Goal: Book appointment/travel/reservation

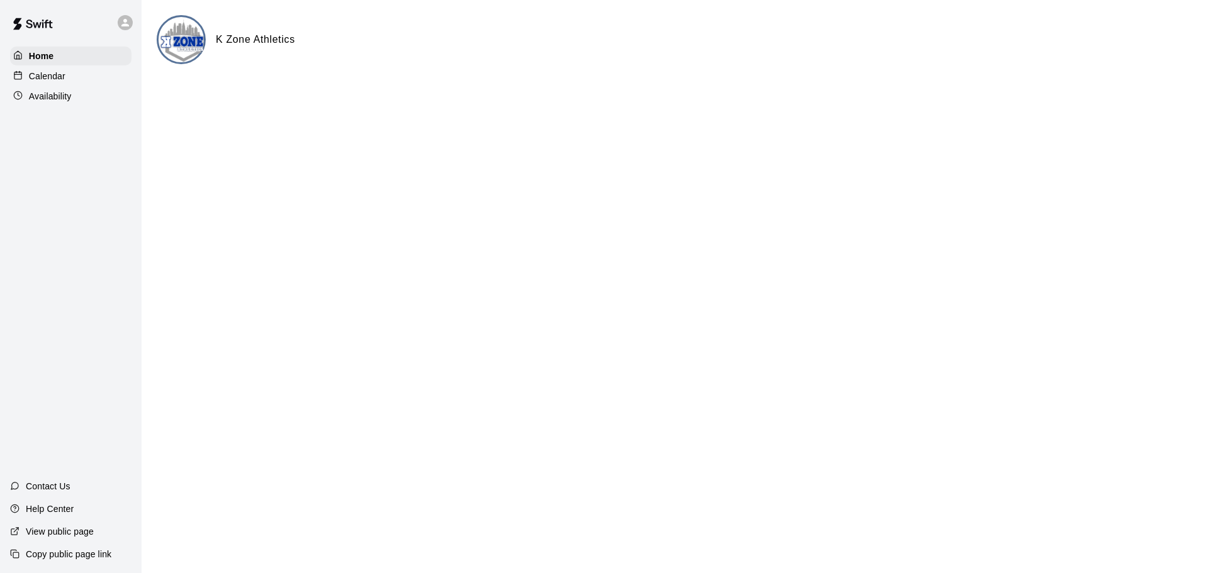
click at [60, 78] on p "Calendar" at bounding box center [47, 76] width 36 height 13
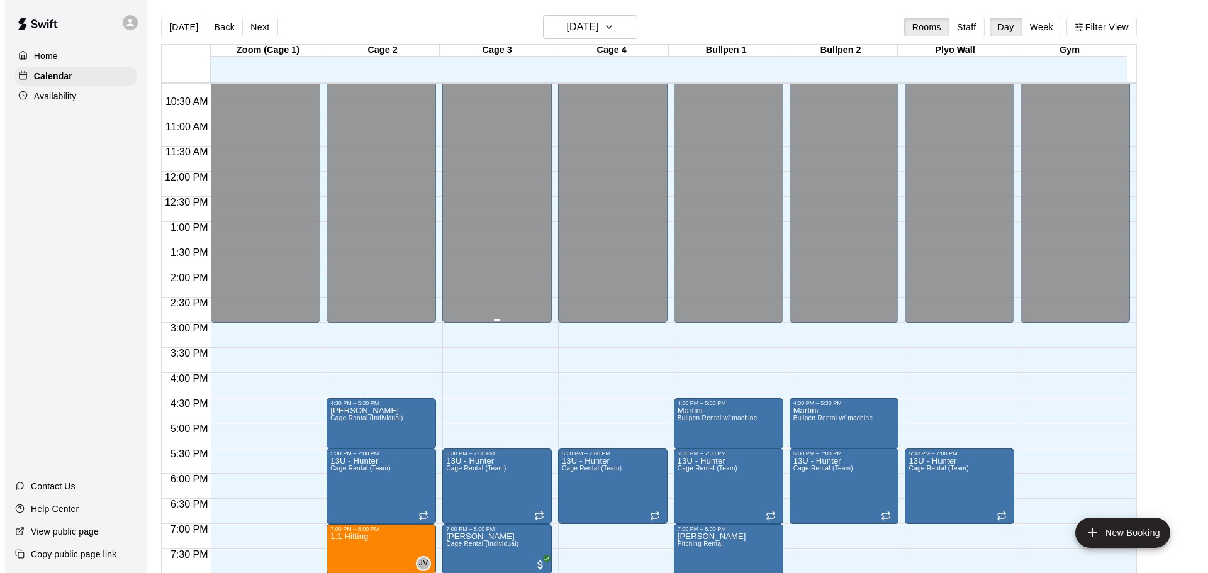
scroll to position [705, 0]
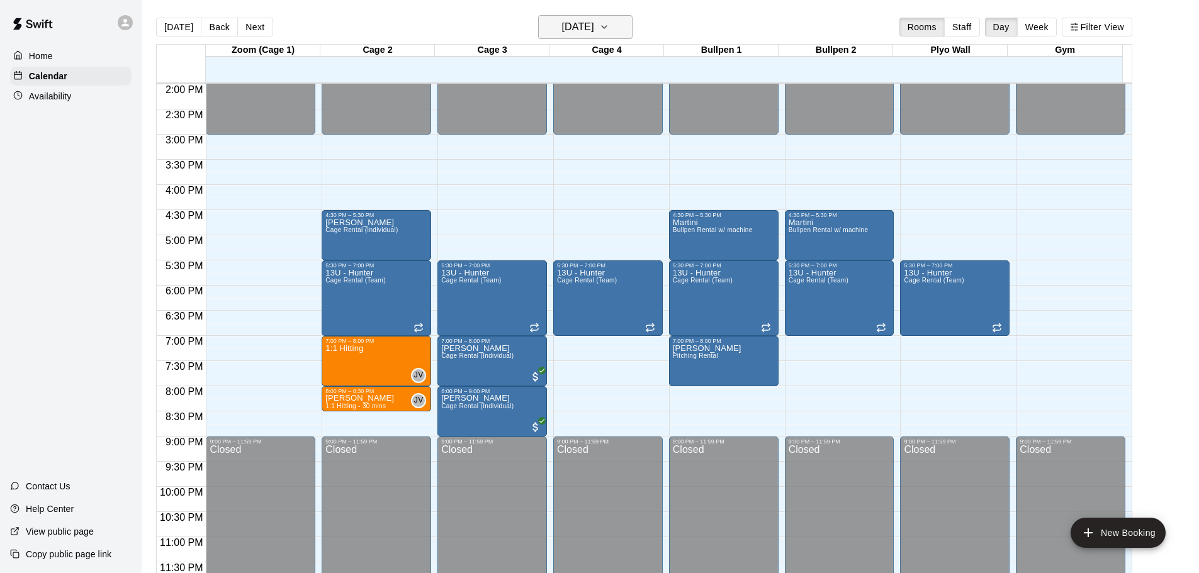
click at [594, 25] on h6 "[DATE]" at bounding box center [578, 27] width 32 height 18
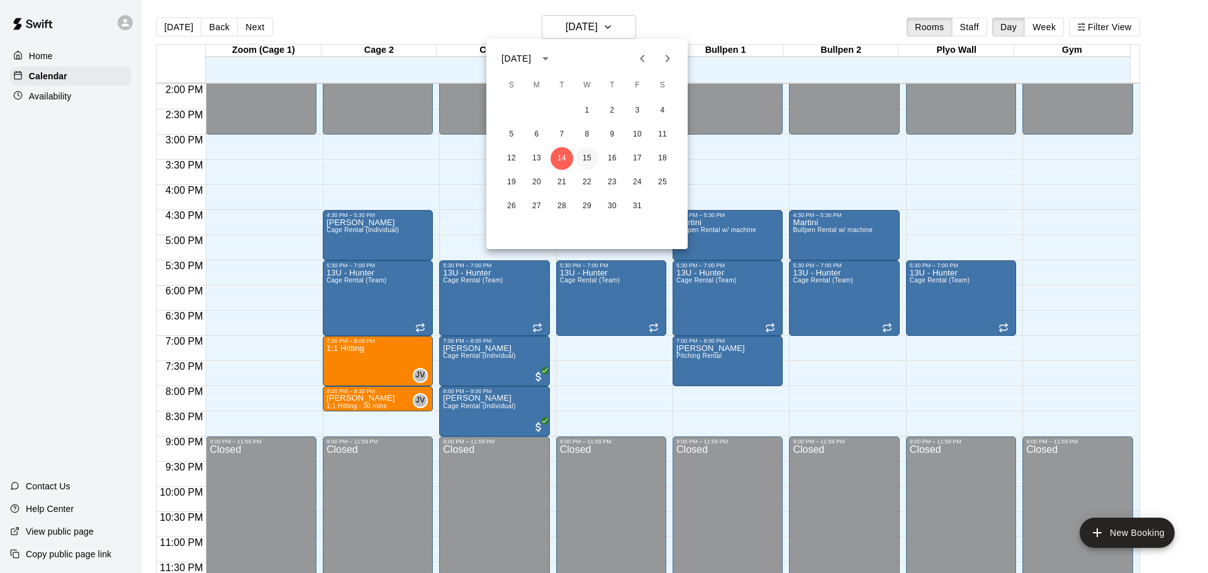
click at [587, 166] on button "15" at bounding box center [587, 158] width 23 height 23
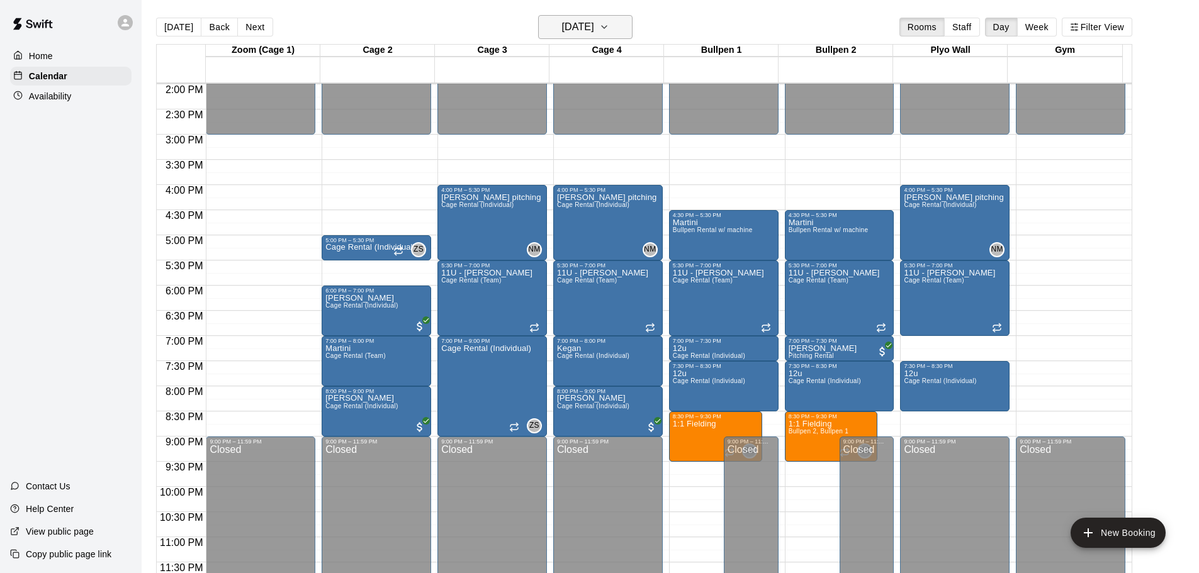
click at [627, 31] on button "[DATE]" at bounding box center [585, 27] width 94 height 24
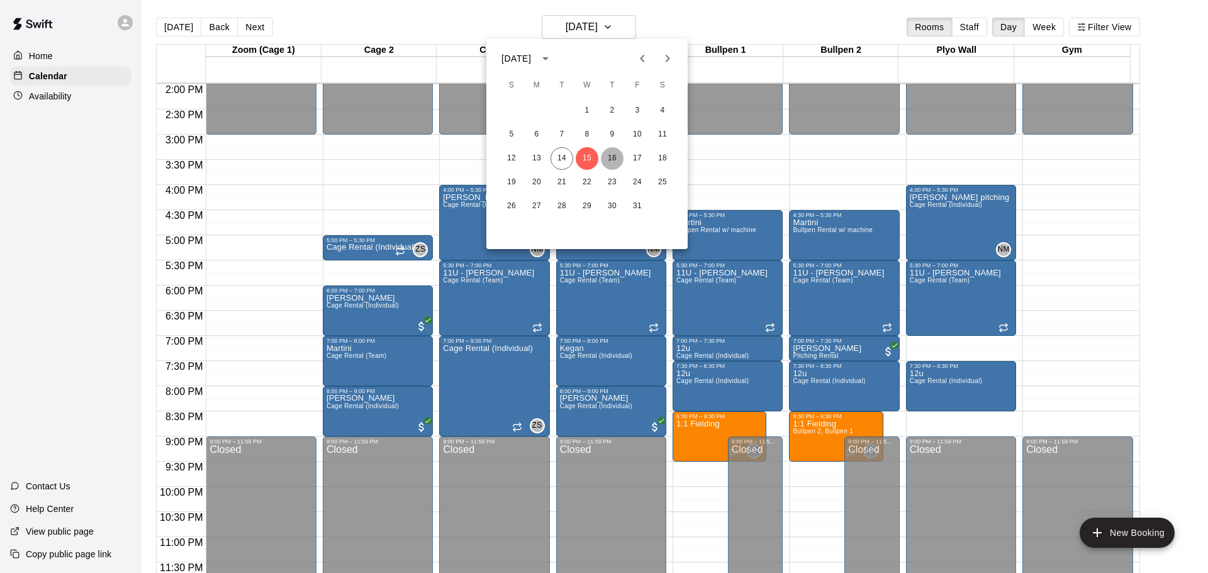
click at [612, 152] on button "16" at bounding box center [612, 158] width 23 height 23
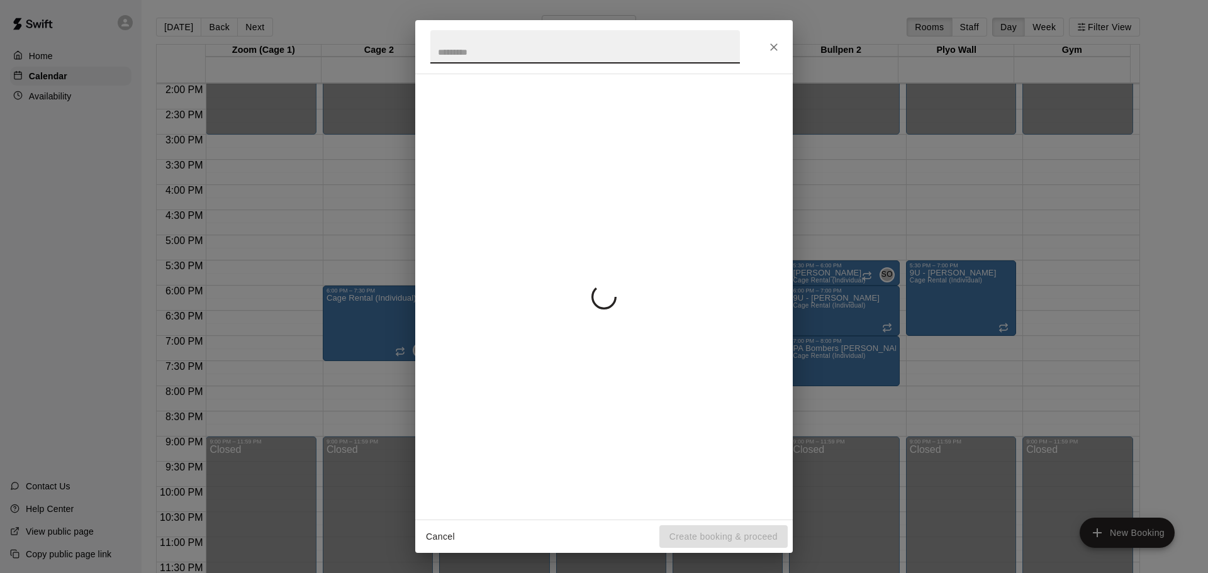
click at [774, 45] on icon "Close" at bounding box center [774, 47] width 13 height 13
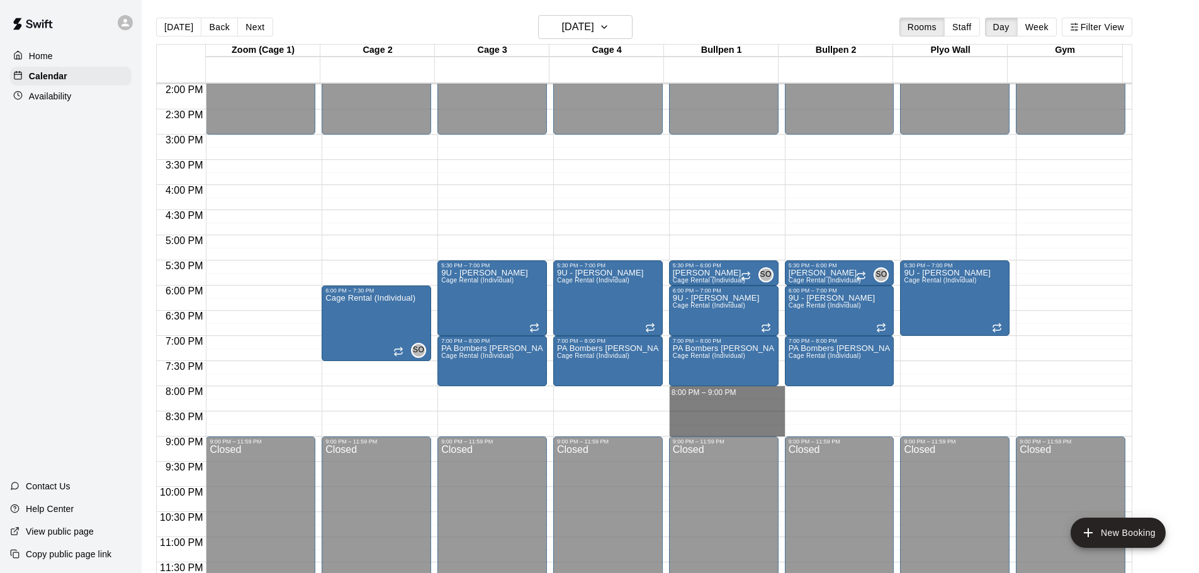
drag, startPoint x: 685, startPoint y: 390, endPoint x: 688, endPoint y: 425, distance: 36.0
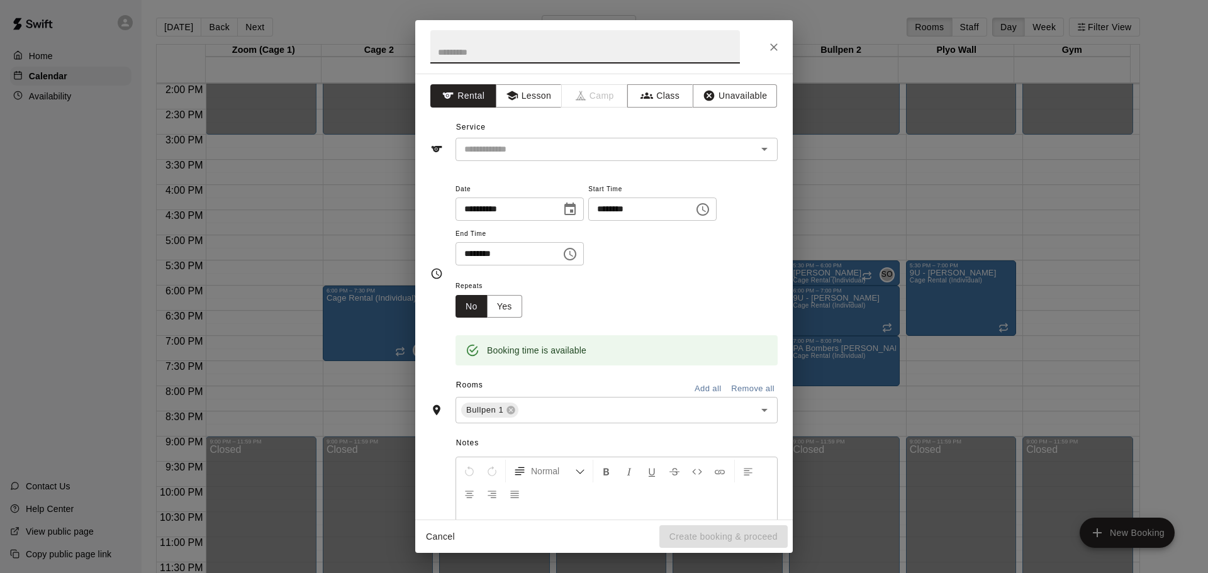
click at [523, 50] on input "text" at bounding box center [585, 46] width 310 height 33
type input "**********"
click at [551, 150] on input "text" at bounding box center [598, 150] width 278 height 16
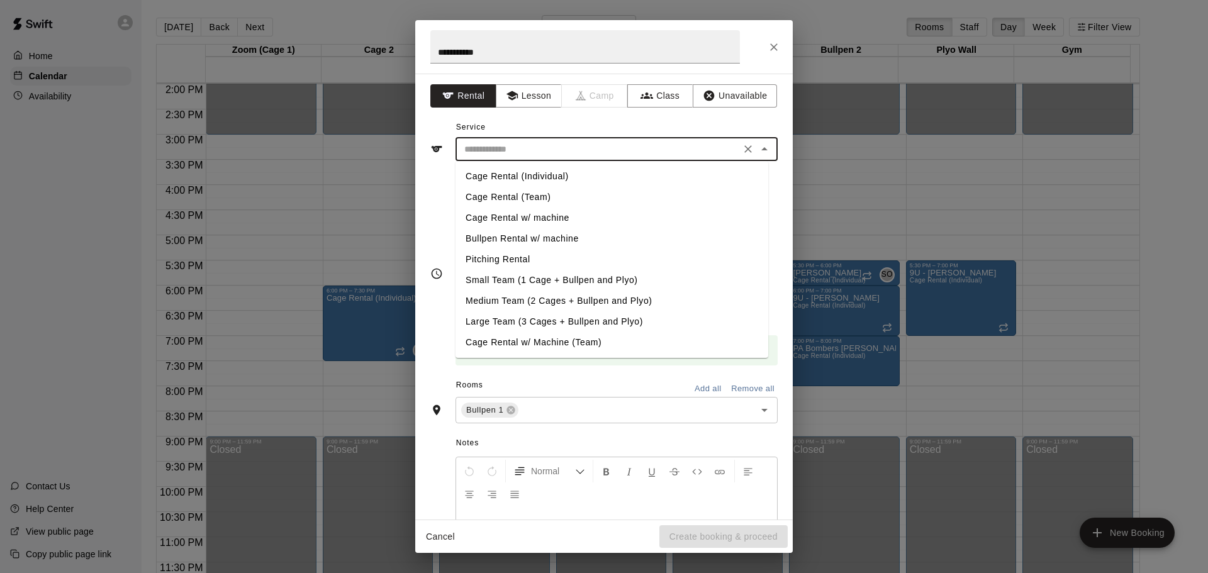
click at [534, 256] on li "Pitching Rental" at bounding box center [612, 259] width 313 height 21
type input "**********"
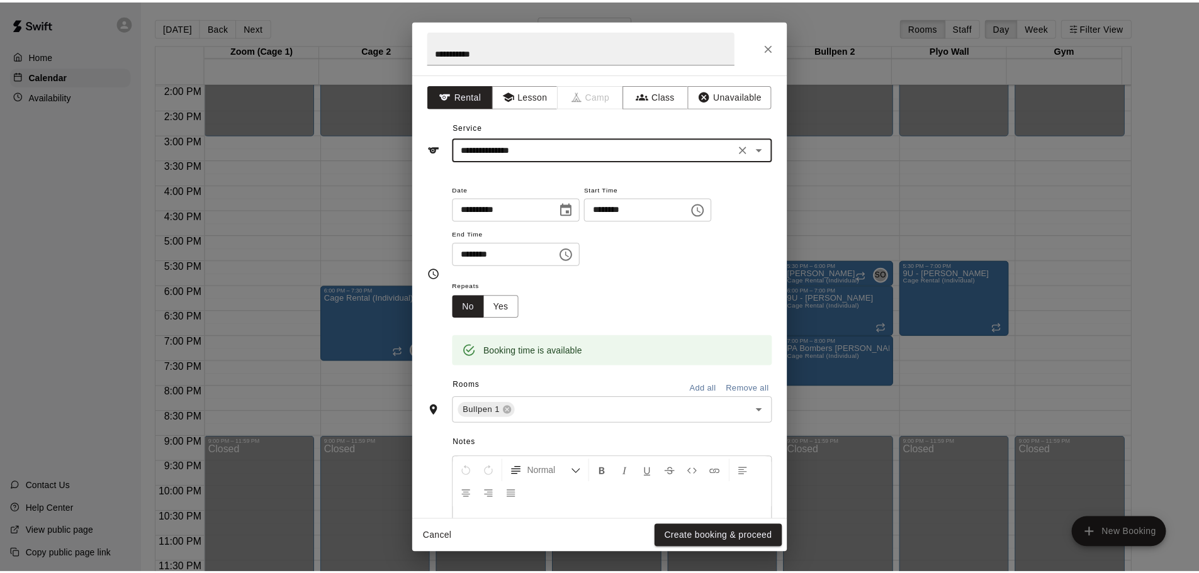
scroll to position [107, 0]
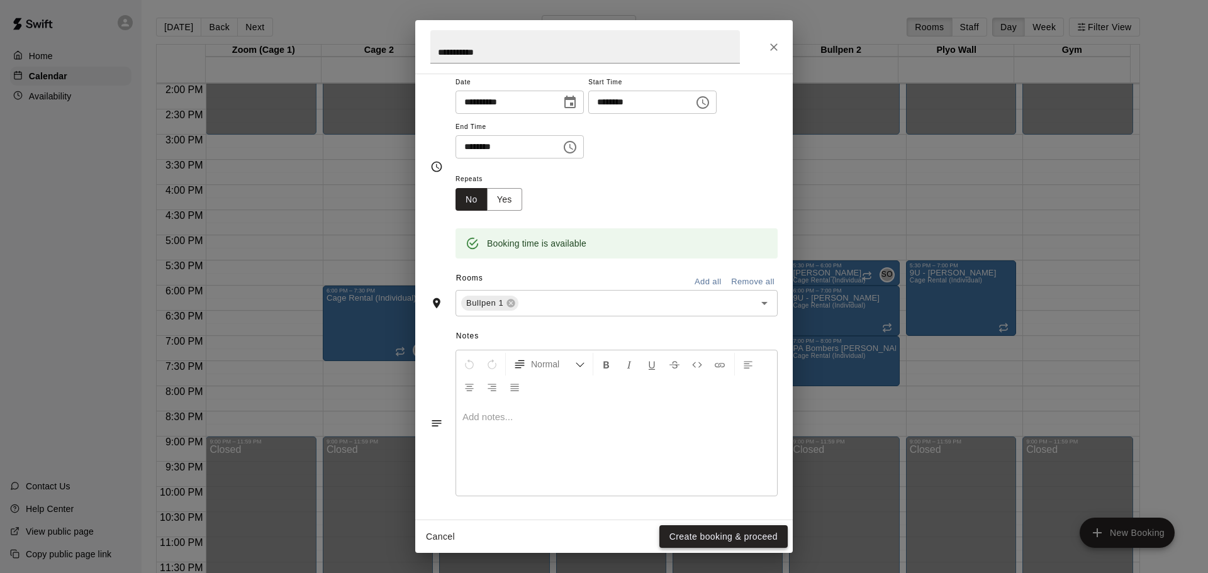
click at [732, 531] on button "Create booking & proceed" at bounding box center [723, 536] width 128 height 23
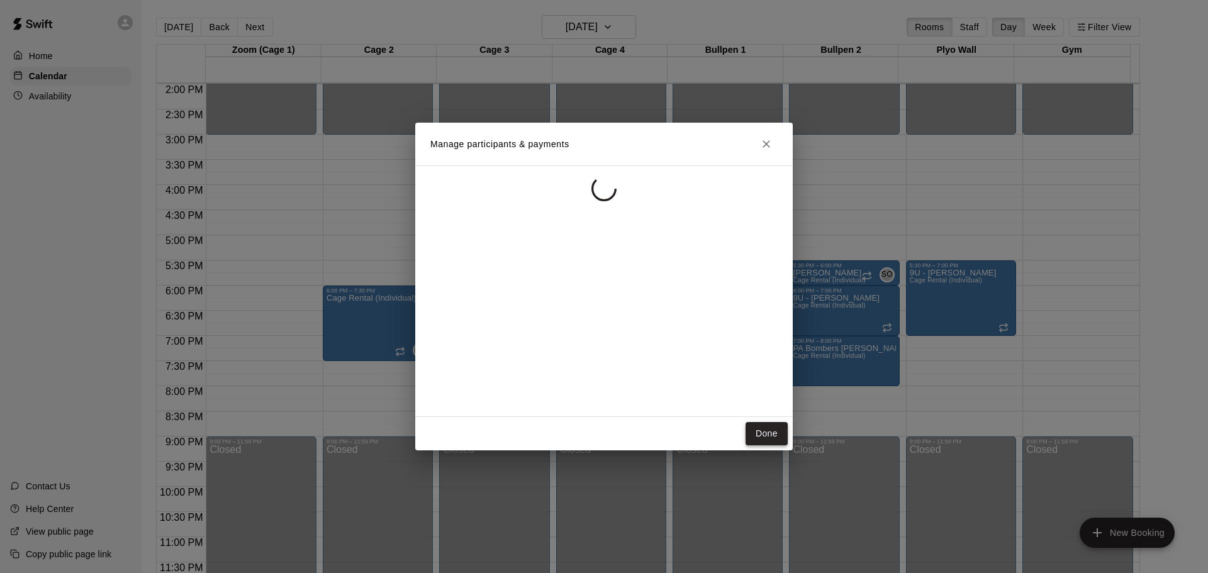
click at [765, 434] on button "Done" at bounding box center [767, 433] width 42 height 23
